Goal: Task Accomplishment & Management: Use online tool/utility

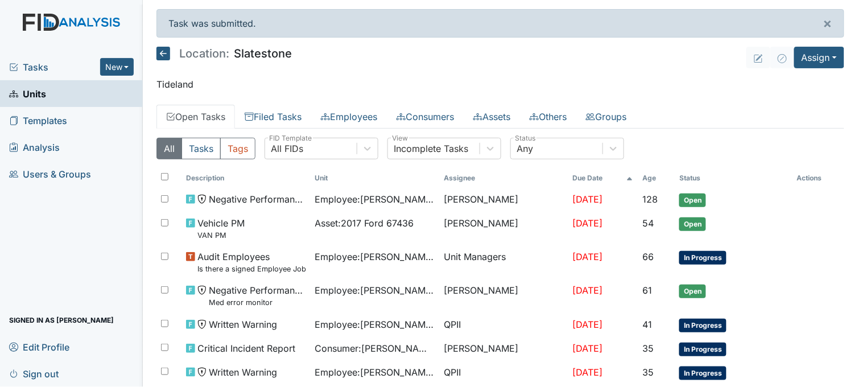
click at [37, 63] on span "Tasks" at bounding box center [54, 67] width 91 height 14
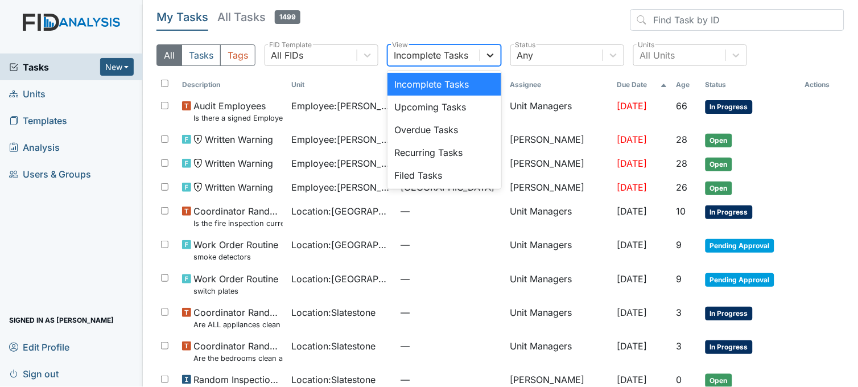
click at [497, 55] on div at bounding box center [490, 55] width 20 height 20
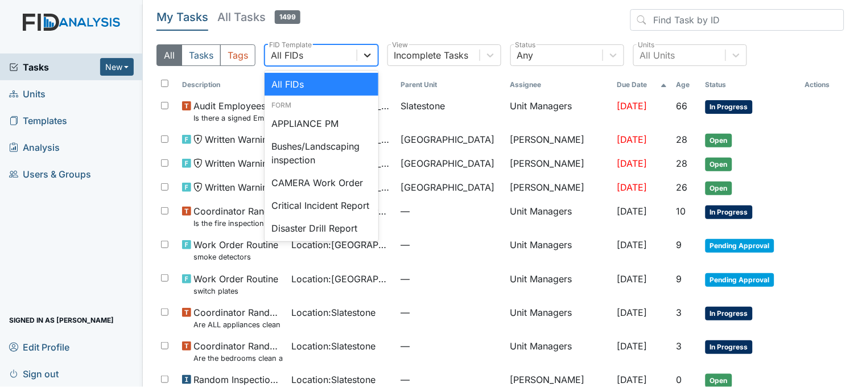
click at [360, 54] on div at bounding box center [367, 55] width 20 height 20
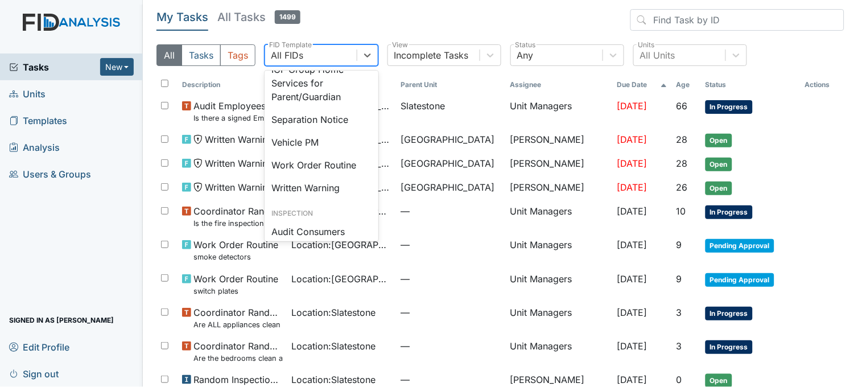
scroll to position [505, 0]
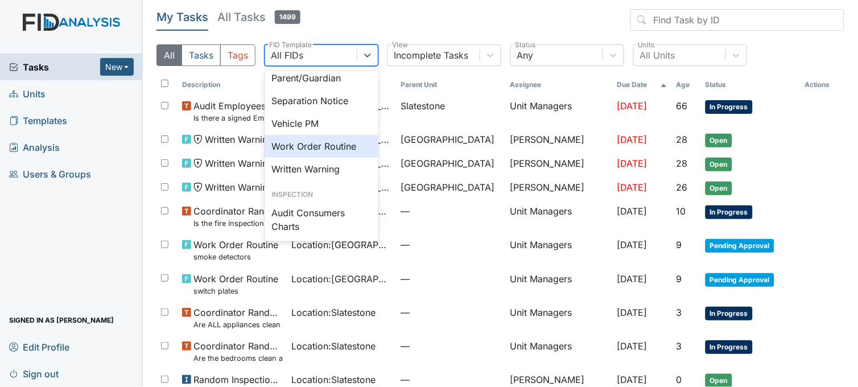
click at [296, 158] on div "Work Order Routine" at bounding box center [321, 146] width 114 height 23
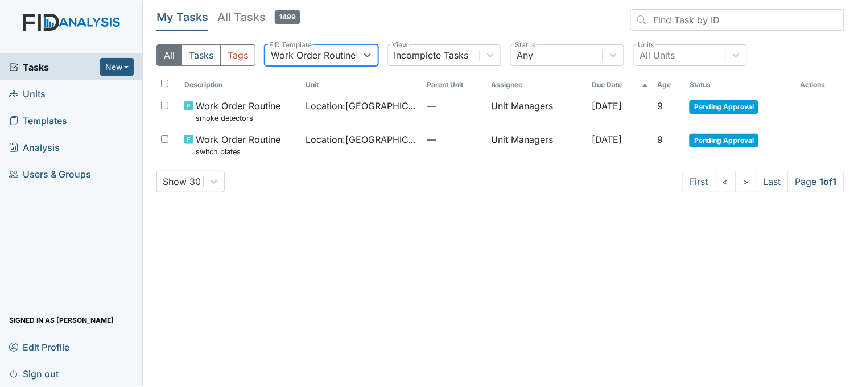
click at [26, 67] on span "Tasks" at bounding box center [54, 67] width 91 height 14
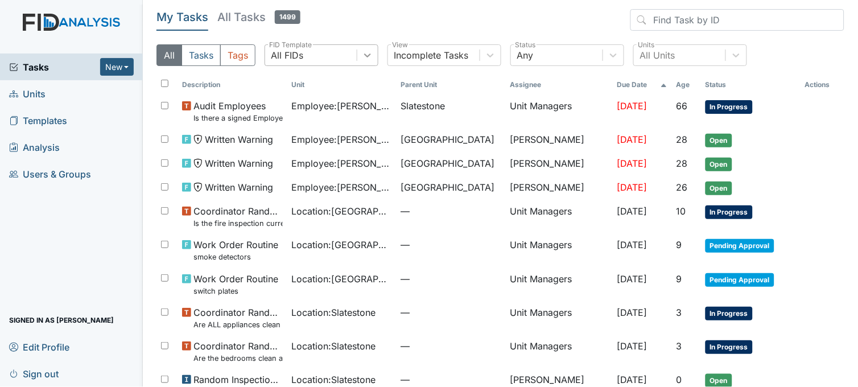
click at [376, 52] on div at bounding box center [367, 55] width 20 height 20
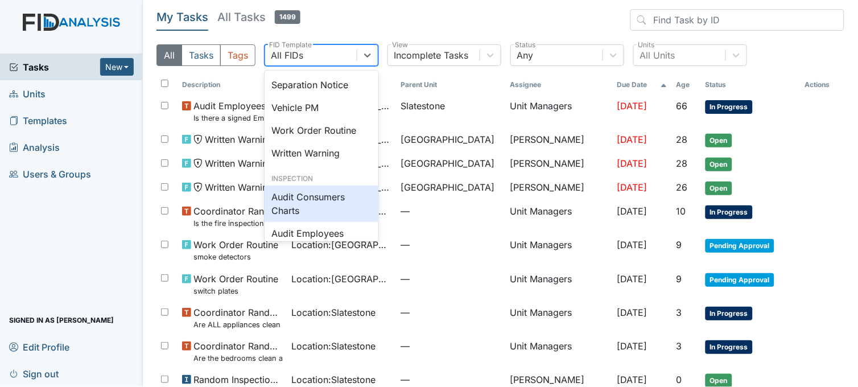
scroll to position [505, 0]
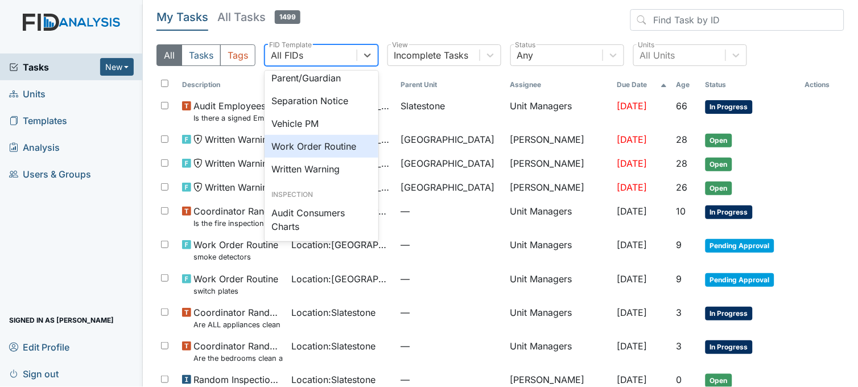
click at [320, 158] on div "Work Order Routine" at bounding box center [321, 146] width 114 height 23
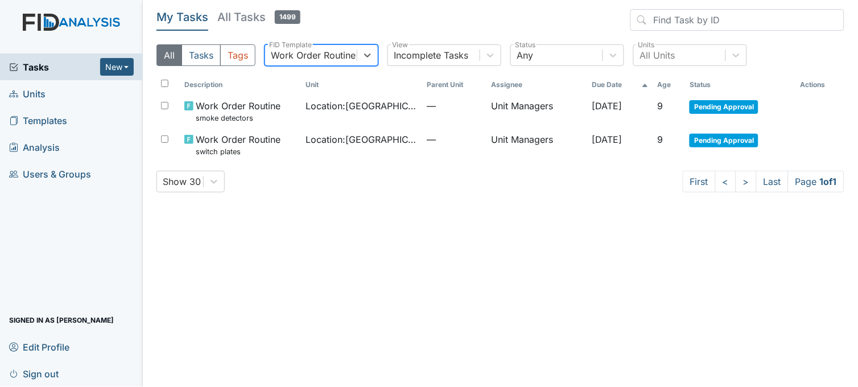
click at [35, 72] on span "Tasks" at bounding box center [54, 67] width 91 height 14
